Goal: Information Seeking & Learning: Find specific fact

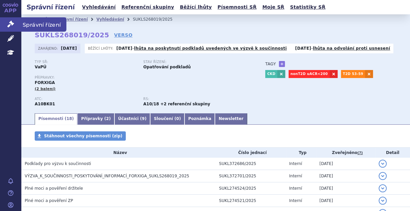
click at [9, 23] on icon at bounding box center [10, 24] width 7 height 7
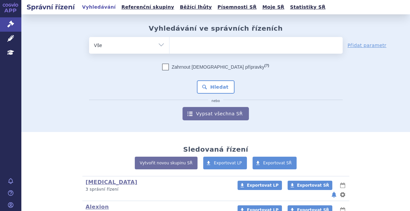
click at [182, 46] on ul at bounding box center [255, 44] width 173 height 14
click at [169, 46] on select at bounding box center [169, 45] width 0 height 17
type input "en"
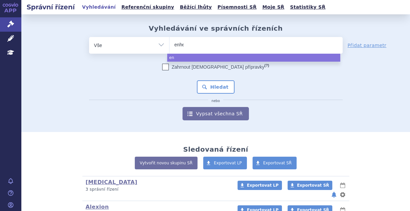
type input "enher"
type input "[MEDICAL_DATA]"
select select "[MEDICAL_DATA]"
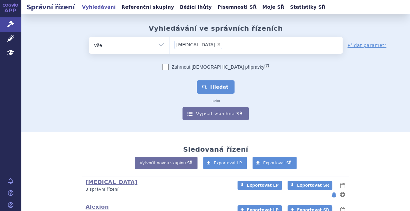
click at [219, 90] on button "Hledat" at bounding box center [216, 86] width 38 height 13
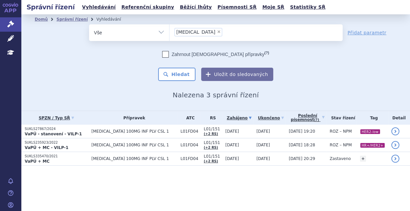
click at [135, 131] on span "[MEDICAL_DATA] 100MG INF PLV CSL 1" at bounding box center [134, 131] width 86 height 5
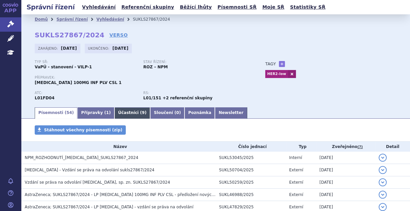
click at [86, 113] on link "Přípravky ( 1 )" at bounding box center [95, 112] width 37 height 11
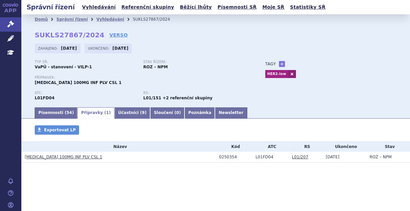
click at [53, 158] on link "[MEDICAL_DATA] 100MG INF PLV CSL 1" at bounding box center [63, 157] width 77 height 5
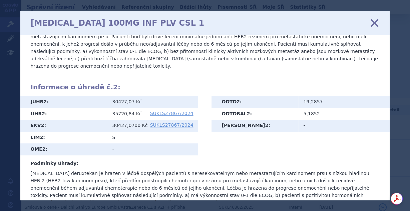
scroll to position [320, 0]
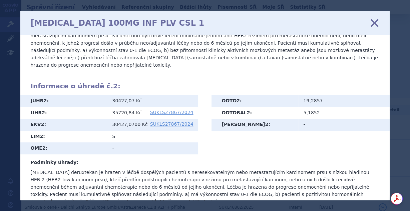
click at [378, 22] on icon at bounding box center [374, 23] width 14 height 14
